Goal: Transaction & Acquisition: Book appointment/travel/reservation

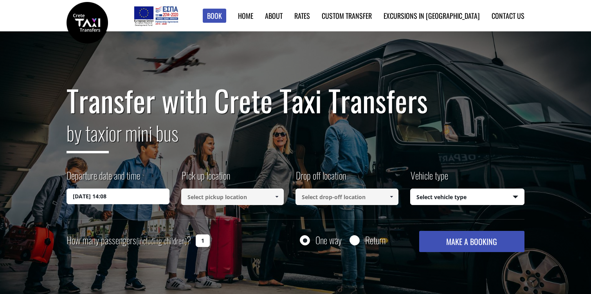
click at [203, 197] on input at bounding box center [232, 196] width 103 height 16
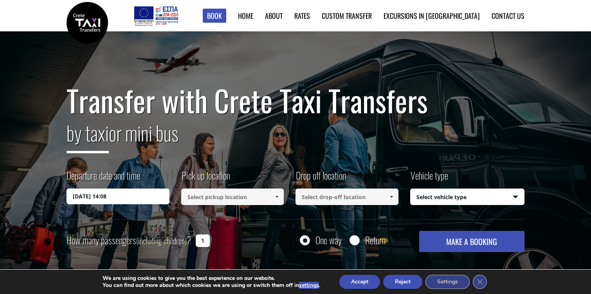
click at [276, 198] on span at bounding box center [277, 196] width 6 height 6
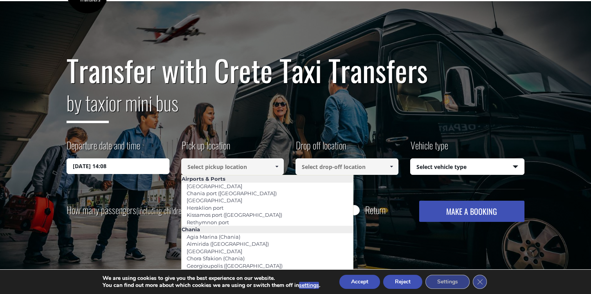
scroll to position [38, 0]
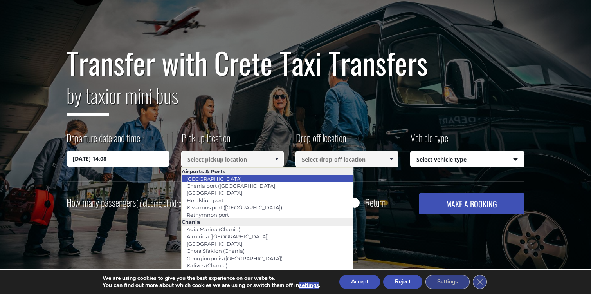
click at [239, 178] on li "[GEOGRAPHIC_DATA]" at bounding box center [268, 178] width 172 height 7
type input "[GEOGRAPHIC_DATA]"
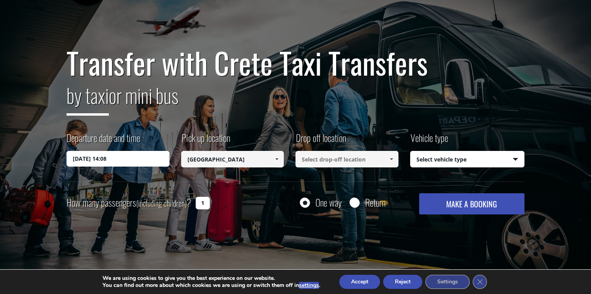
click at [322, 156] on input at bounding box center [347, 159] width 103 height 16
click at [395, 159] on link at bounding box center [391, 159] width 13 height 16
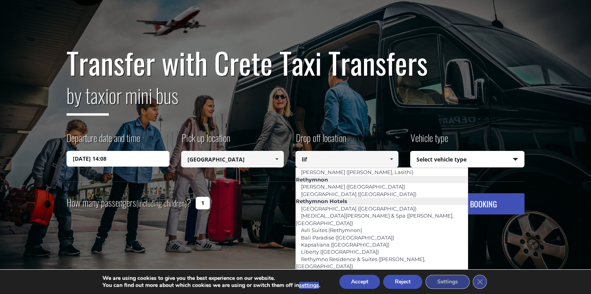
scroll to position [0, 0]
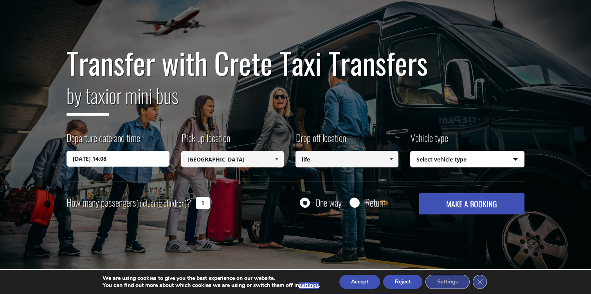
click at [317, 161] on input "life" at bounding box center [347, 159] width 103 height 16
click at [314, 161] on input "sea side" at bounding box center [347, 159] width 103 height 16
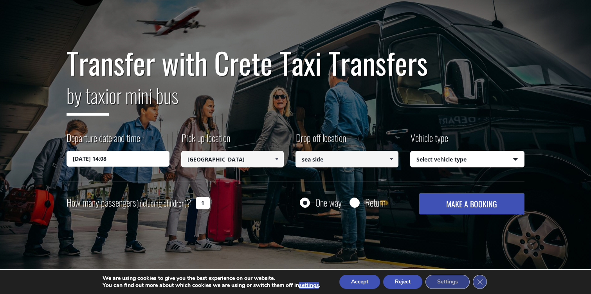
click at [314, 161] on input "sea side" at bounding box center [347, 159] width 103 height 16
paste input "Agia Pelagia"
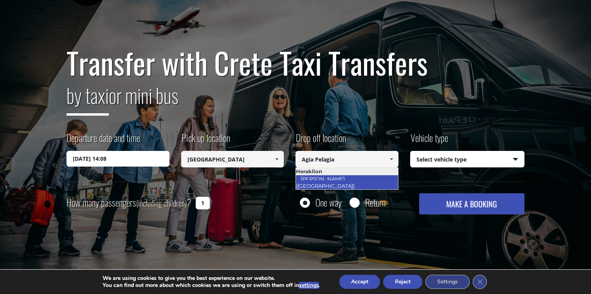
click at [311, 177] on link "[PERSON_NAME] ([GEOGRAPHIC_DATA])" at bounding box center [328, 182] width 64 height 18
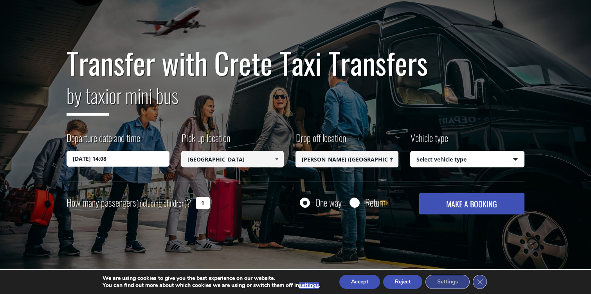
type input "[PERSON_NAME] ([GEOGRAPHIC_DATA])"
click at [460, 161] on select "Select vehicle type Taxi (4 passengers) Mercedes E Class Mini Van (7 passengers…" at bounding box center [468, 159] width 114 height 16
select select "540"
click at [411, 151] on select "Select vehicle type Taxi (4 passengers) Mercedes E Class Mini Van (7 passengers…" at bounding box center [468, 159] width 114 height 16
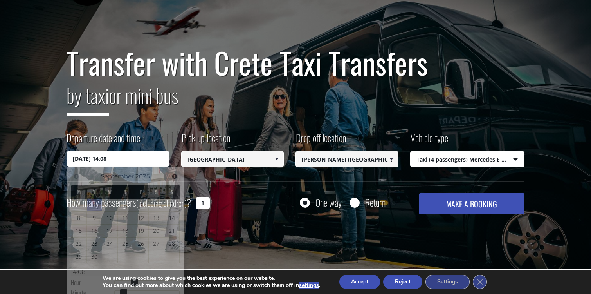
click at [123, 159] on input "02/09/2025 14:08" at bounding box center [118, 159] width 103 height 16
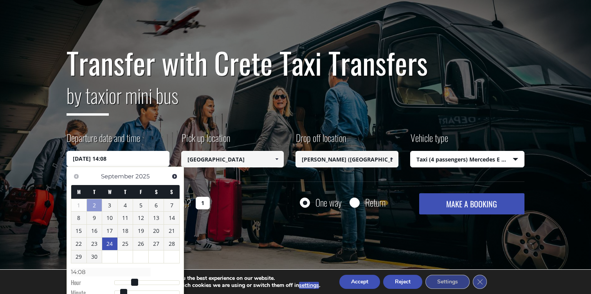
click at [111, 243] on link "24" at bounding box center [109, 243] width 15 height 13
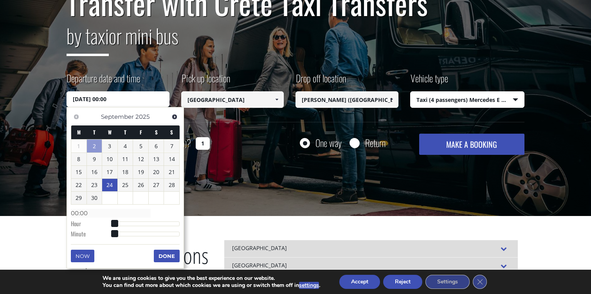
scroll to position [102, 0]
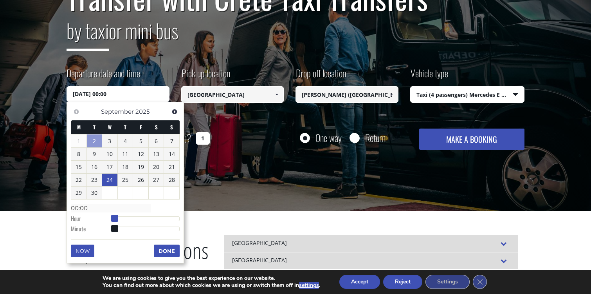
type input "24/09/2025 01:00"
type input "01:00"
type input "24/09/2025 02:00"
type input "02:00"
type input "24/09/2025 03:00"
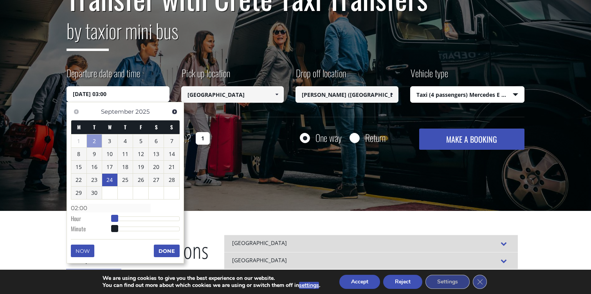
type input "03:00"
type input "24/09/2025 04:00"
type input "04:00"
type input "24/09/2025 05:00"
type input "05:00"
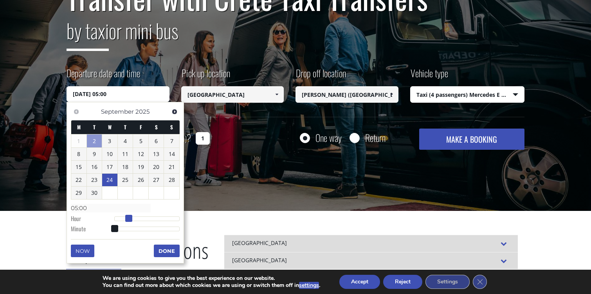
type input "24/09/2025 06:00"
type input "06:00"
type input "24/09/2025 07:00"
type input "07:00"
type input "24/09/2025 08:00"
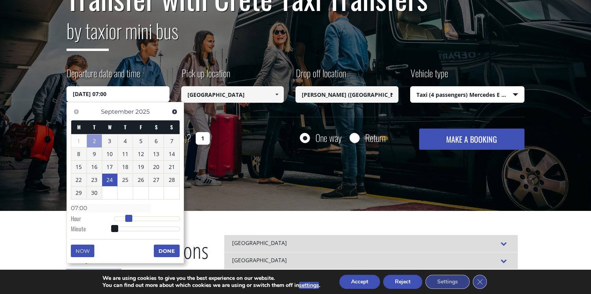
type input "08:00"
type input "24/09/2025 09:00"
type input "09:00"
type input "24/09/2025 10:00"
type input "10:00"
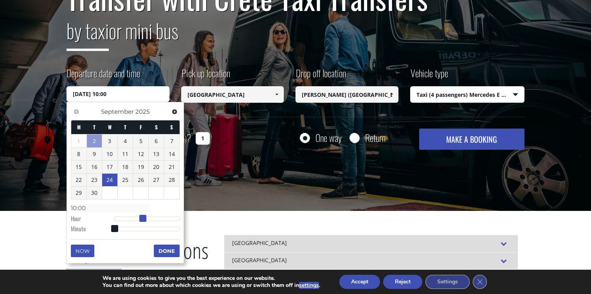
type input "24/09/2025 11:00"
type input "11:00"
type input "24/09/2025 12:00"
type input "12:00"
type input "24/09/2025 13:00"
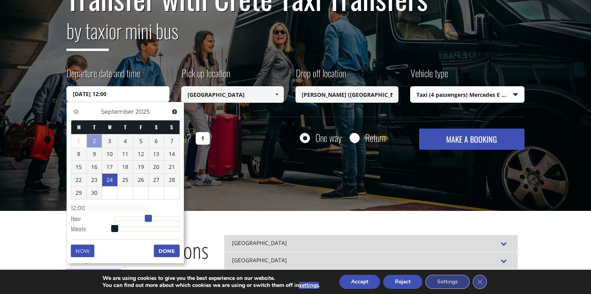
type input "13:00"
drag, startPoint x: 113, startPoint y: 220, endPoint x: 149, endPoint y: 219, distance: 36.0
click at [149, 219] on span at bounding box center [151, 218] width 7 height 7
click at [159, 252] on button "Done" at bounding box center [167, 250] width 26 height 13
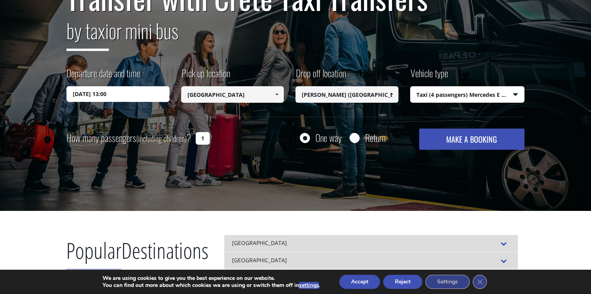
click at [460, 138] on button "MAKE A BOOKING" at bounding box center [471, 138] width 105 height 21
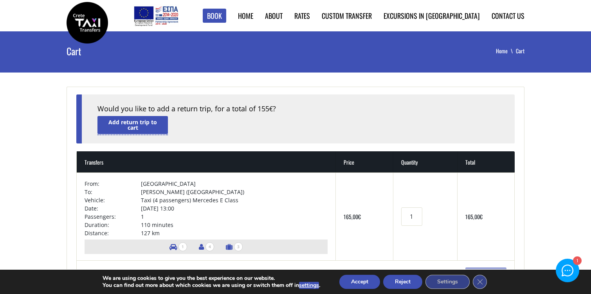
click at [152, 127] on link "Add return trip to cart" at bounding box center [132, 125] width 70 height 18
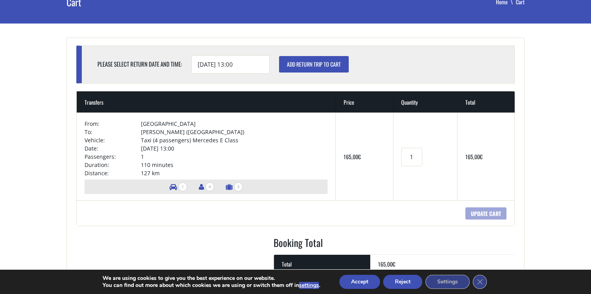
scroll to position [47, 0]
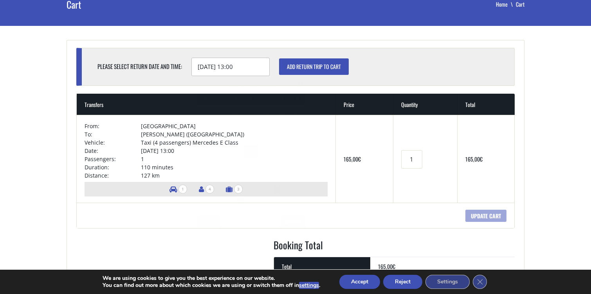
click at [247, 64] on input "25/09/2025 13:00" at bounding box center [230, 67] width 78 height 18
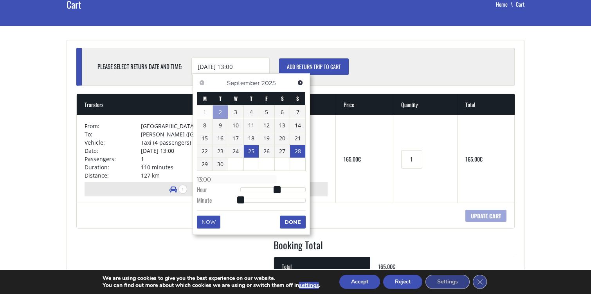
click at [299, 150] on link "28" at bounding box center [297, 151] width 15 height 13
type input "28/09/2025 14:00"
type input "14:00"
type input "28/09/2025 15:00"
type input "15:00"
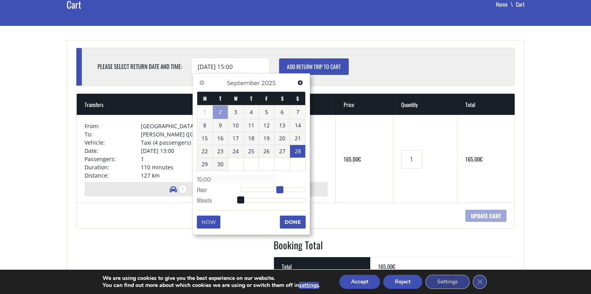
type input "28/09/2025 16:00"
type input "16:00"
type input "28/09/2025 17:00"
type input "17:00"
type input "28/09/2025 18:00"
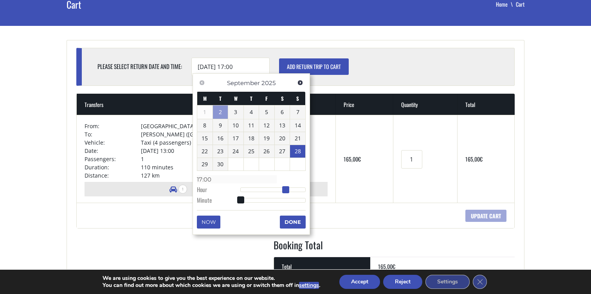
type input "18:00"
type input "28/09/2025 19:00"
type input "19:00"
type input "28/09/2025 20:00"
type input "20:00"
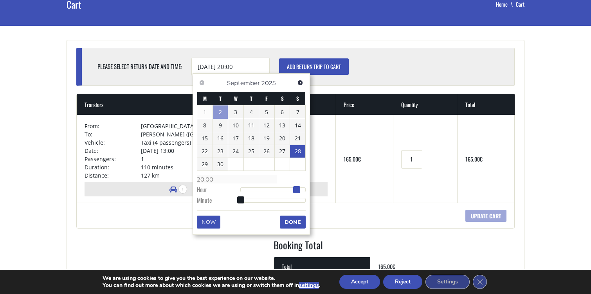
type input "28/09/2025 21:00"
type input "21:00"
type input "28/09/2025 22:00"
type input "22:00"
type input "28/09/2025 21:00"
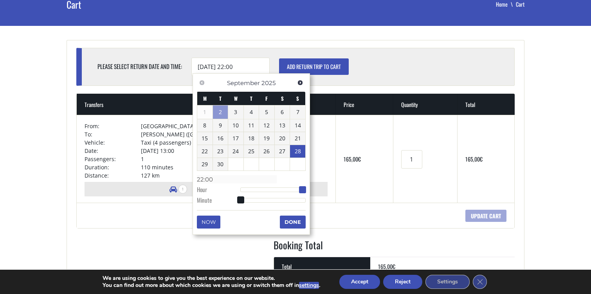
type input "21:00"
drag, startPoint x: 277, startPoint y: 190, endPoint x: 299, endPoint y: 189, distance: 21.5
click at [299, 189] on span at bounding box center [299, 189] width 7 height 7
type input "28/09/2025 20:00"
type input "20:00"
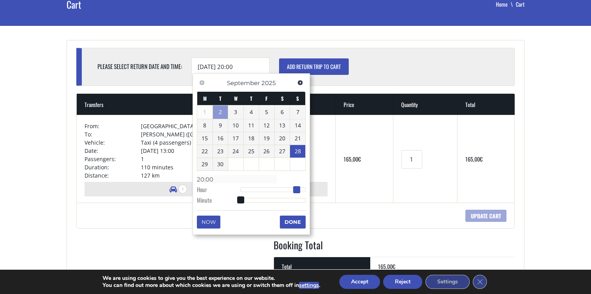
click at [296, 190] on span at bounding box center [296, 189] width 7 height 7
click at [291, 218] on button "Done" at bounding box center [293, 221] width 26 height 13
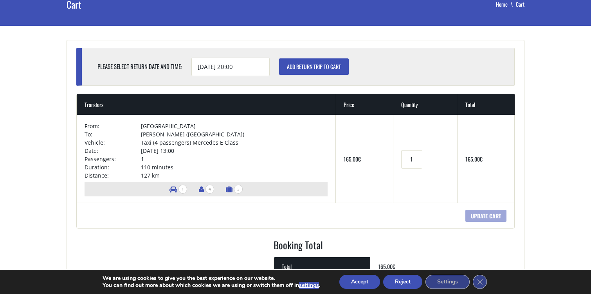
click at [316, 70] on input "Add return trip to cart" at bounding box center [314, 66] width 70 height 16
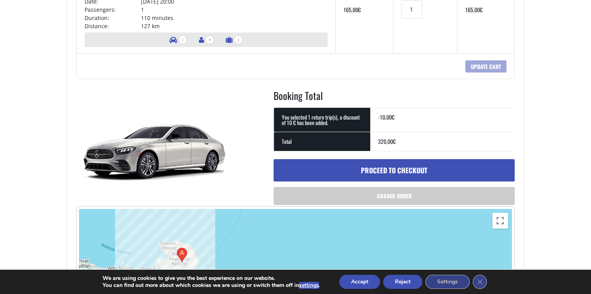
scroll to position [238, 0]
